Goal: Task Accomplishment & Management: Manage account settings

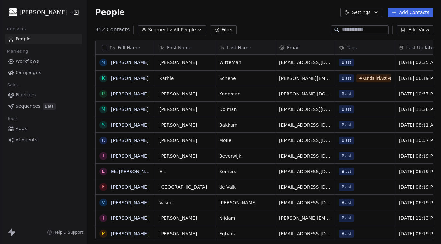
scroll to position [214, 353]
click at [28, 72] on span "Campaigns" at bounding box center [28, 72] width 25 height 7
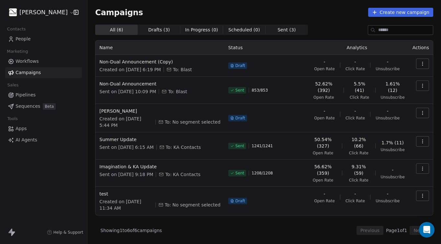
click at [422, 64] on icon "button" at bounding box center [422, 63] width 5 height 5
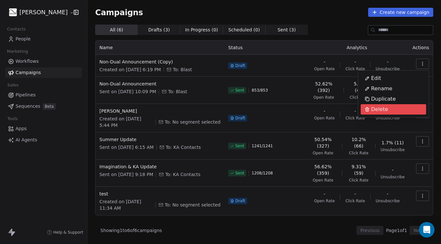
click at [376, 110] on span "Delete" at bounding box center [379, 109] width 17 height 8
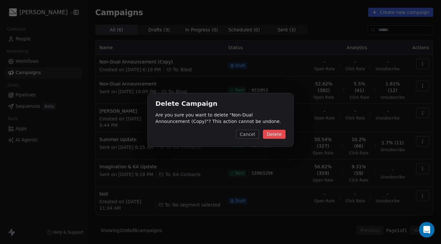
click at [276, 134] on button "Delete" at bounding box center [274, 134] width 23 height 9
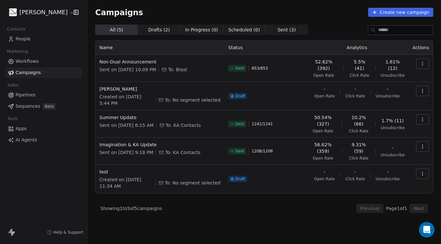
click at [422, 64] on icon "button" at bounding box center [422, 63] width 5 height 5
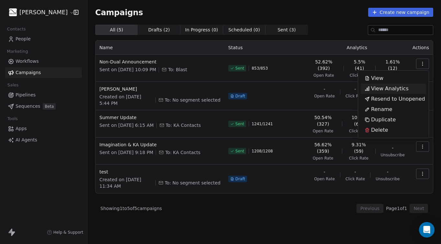
click at [380, 88] on span "View Analytics" at bounding box center [390, 89] width 38 height 8
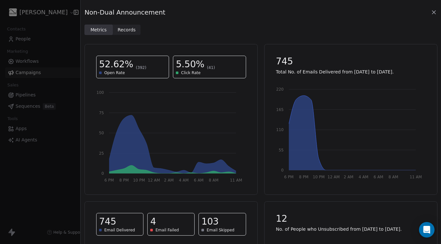
click at [25, 40] on div "Non-Dual Announcement Metrics Metrics Records Records 52.62% (392) Open Rate 5.…" at bounding box center [220, 122] width 441 height 244
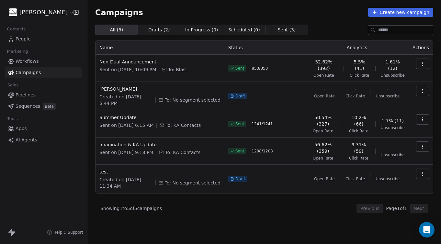
click at [25, 40] on span "People" at bounding box center [23, 39] width 15 height 7
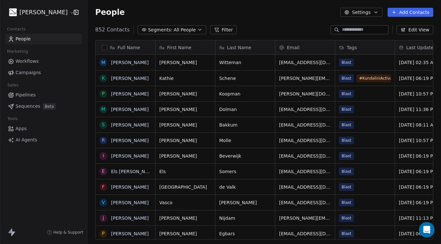
scroll to position [214, 353]
click at [223, 29] on button "Filter" at bounding box center [223, 29] width 27 height 9
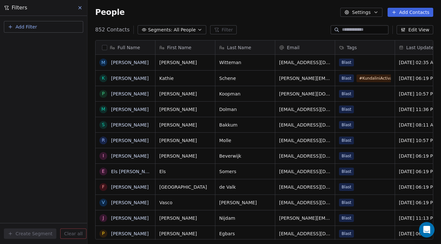
click at [289, 16] on div "People Settings Add Contacts" at bounding box center [264, 12] width 338 height 9
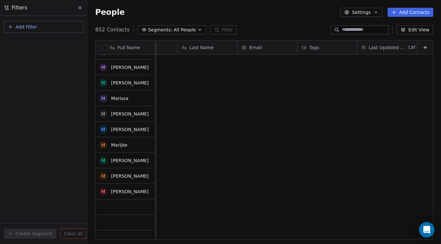
scroll to position [2185, 0]
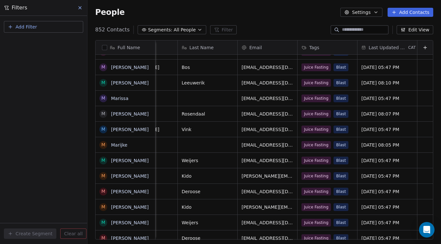
click at [80, 7] on icon at bounding box center [80, 7] width 3 height 3
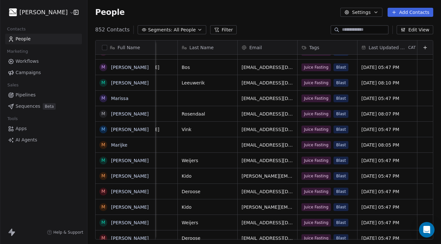
click at [197, 29] on icon "button" at bounding box center [199, 29] width 5 height 5
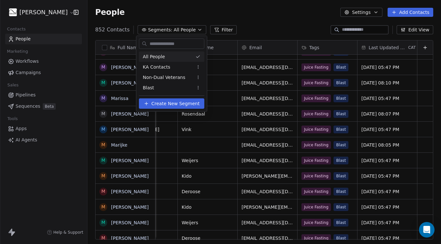
click at [257, 24] on html "[PERSON_NAME] Contacts People Marketing Workflows Campaigns Sales Pipelines Seq…" at bounding box center [220, 122] width 441 height 244
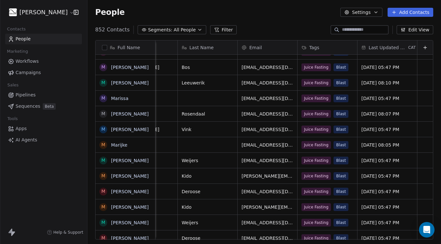
click at [25, 72] on span "Campaigns" at bounding box center [28, 72] width 25 height 7
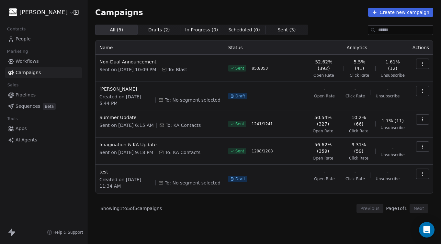
click at [423, 62] on icon "button" at bounding box center [422, 63] width 5 height 5
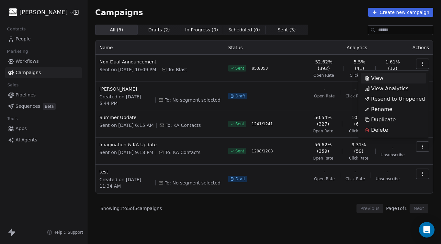
click at [376, 79] on span "View" at bounding box center [377, 78] width 12 height 8
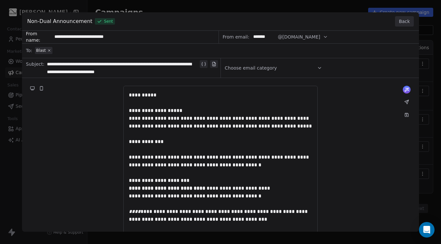
click at [403, 21] on button "Back" at bounding box center [404, 21] width 19 height 10
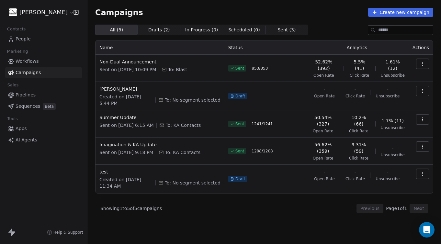
click at [422, 64] on icon "button" at bounding box center [422, 63] width 5 height 5
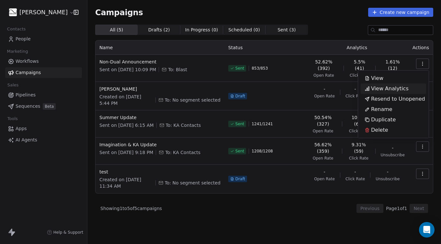
click at [399, 90] on span "View Analytics" at bounding box center [390, 89] width 38 height 8
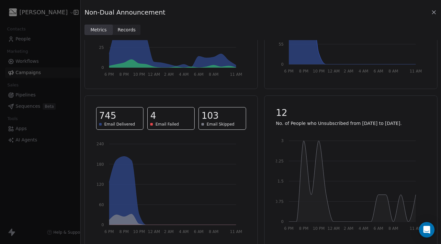
scroll to position [112, 0]
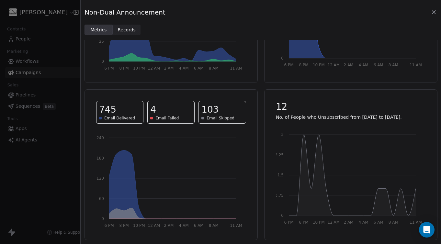
click at [131, 30] on span "Records" at bounding box center [126, 30] width 18 height 7
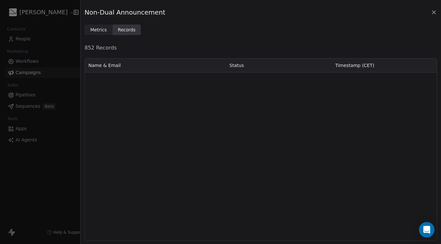
scroll to position [13939, 0]
